Goal: Task Accomplishment & Management: Use online tool/utility

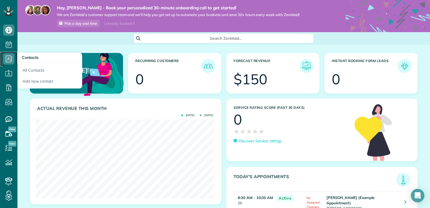
click at [6, 52] on link "Contacts" at bounding box center [8, 59] width 17 height 14
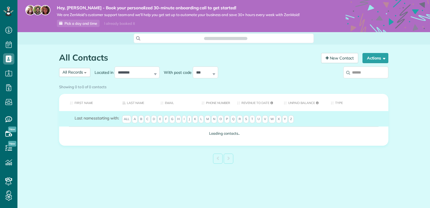
scroll to position [3, 3]
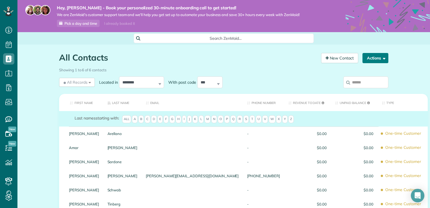
click at [367, 60] on button "Actions" at bounding box center [375, 58] width 26 height 10
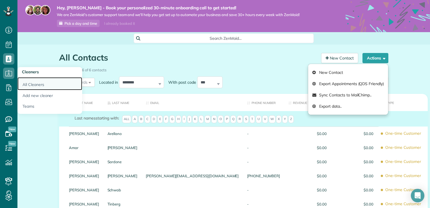
click at [30, 85] on link "All Cleaners" at bounding box center [49, 83] width 65 height 13
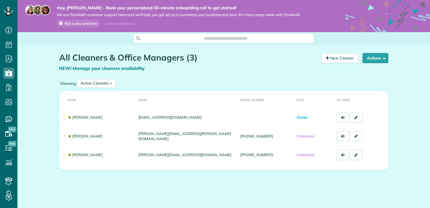
scroll to position [3, 3]
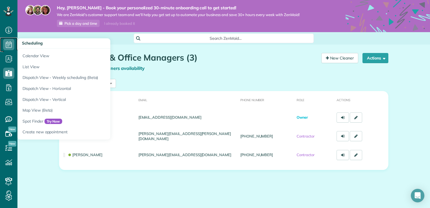
click at [9, 47] on icon at bounding box center [8, 44] width 11 height 11
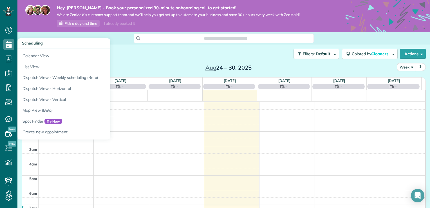
scroll to position [102, 0]
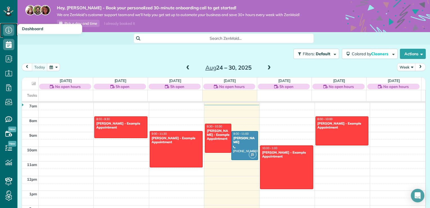
click at [7, 28] on use at bounding box center [8, 30] width 7 height 7
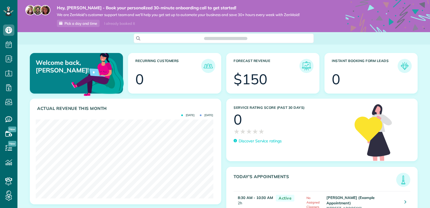
scroll to position [79, 177]
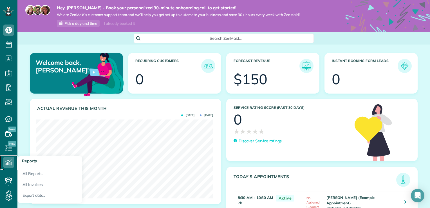
click at [10, 157] on icon at bounding box center [8, 161] width 11 height 11
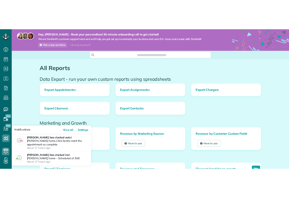
scroll to position [3, 3]
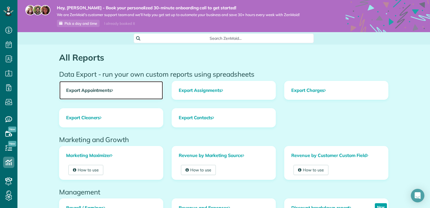
click at [108, 98] on link "Export Appointments" at bounding box center [111, 90] width 104 height 19
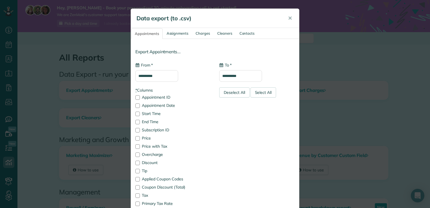
type input "**********"
click at [102, 92] on div "**********" at bounding box center [215, 104] width 430 height 208
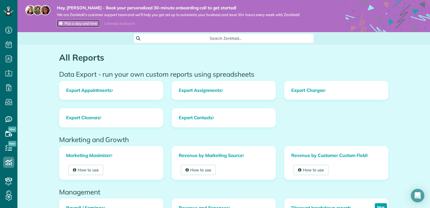
click at [85, 24] on span "Pick a day and time" at bounding box center [80, 23] width 33 height 5
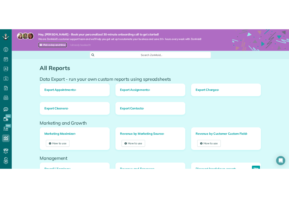
scroll to position [198, 17]
